Goal: Task Accomplishment & Management: Use online tool/utility

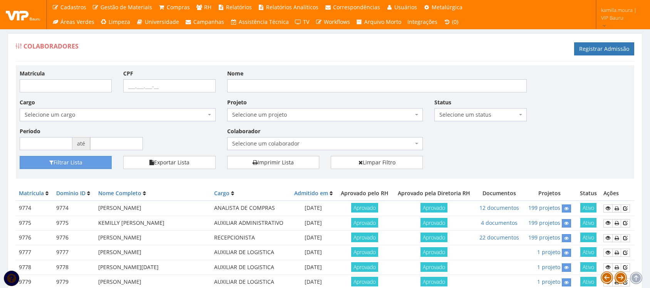
scroll to position [55, 0]
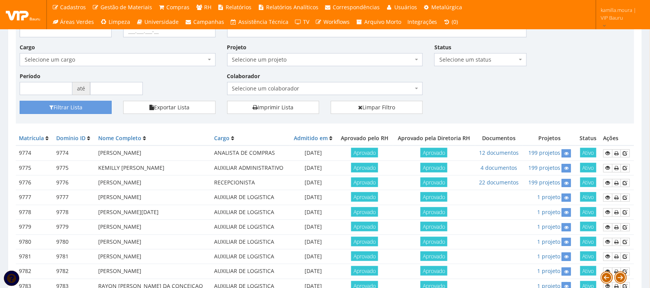
click at [311, 83] on span "Selecione um colaborador" at bounding box center [325, 88] width 196 height 13
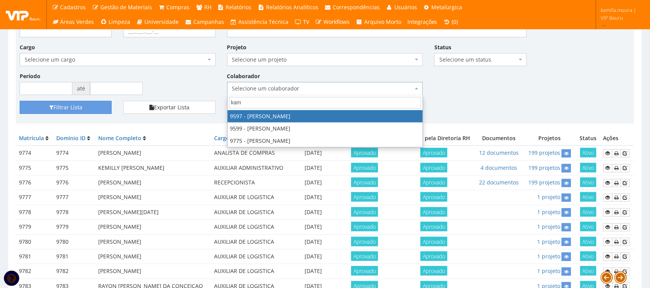
type input "kami"
select select "3767"
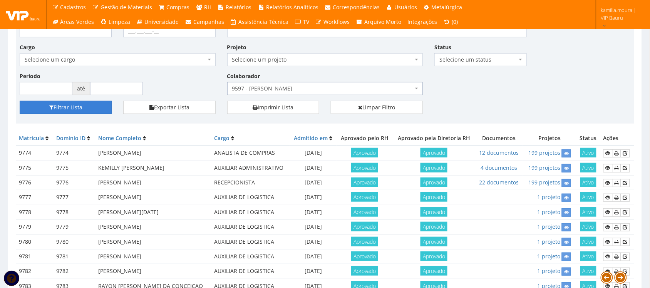
click at [93, 111] on button "Filtrar Lista" at bounding box center [66, 107] width 92 height 13
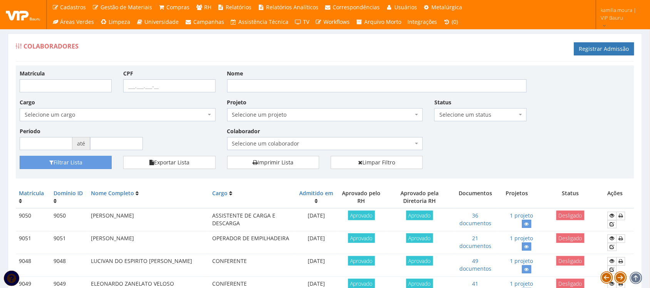
click at [311, 144] on span "Selecione um colaborador" at bounding box center [322, 144] width 181 height 8
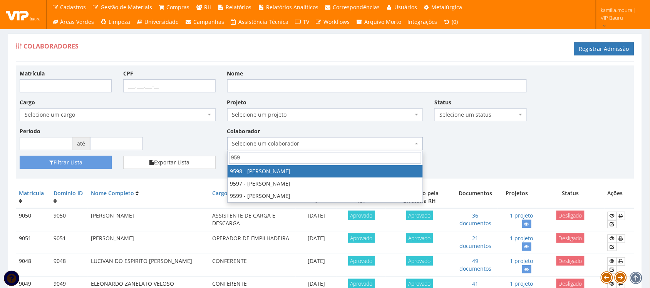
type input "9597"
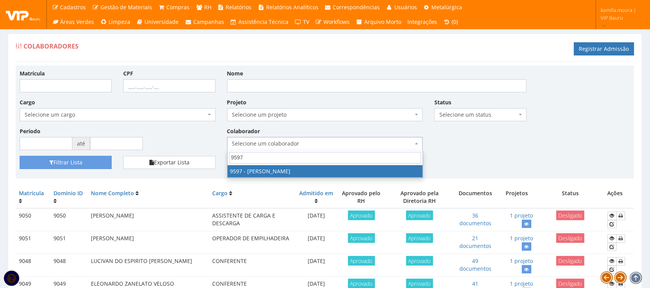
select select "3767"
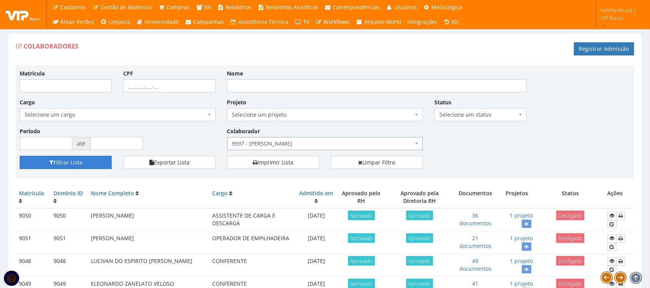
click at [67, 164] on button "Filtrar Lista" at bounding box center [66, 162] width 92 height 13
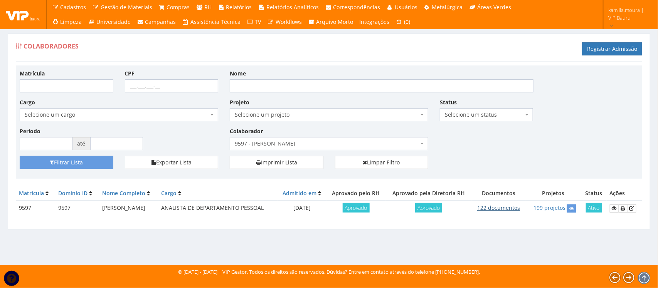
click at [504, 207] on link "122 documentos" at bounding box center [498, 207] width 43 height 7
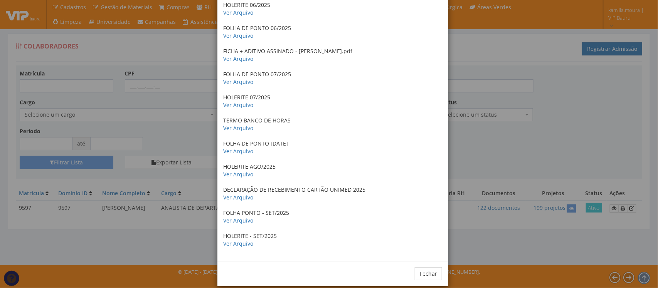
scroll to position [2634, 0]
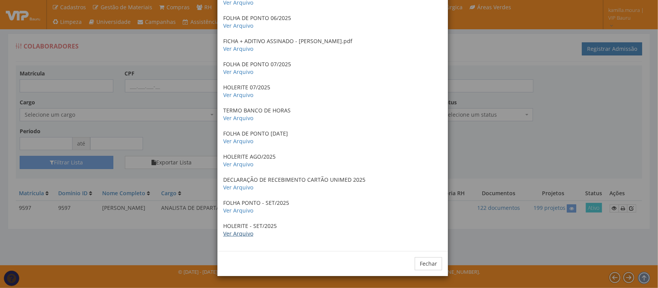
click at [234, 232] on link "Ver Arquivo" at bounding box center [238, 233] width 30 height 7
click at [117, 218] on div "× Documentos / Colaborador: 9597 - [PERSON_NAME] OS Ver Arquivo POP Ver Arquivo…" at bounding box center [329, 144] width 658 height 288
